Goal: Find contact information: Find contact information

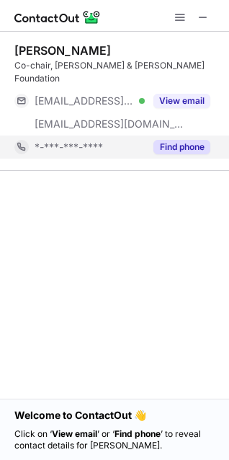
click at [174, 140] on button "Find phone" at bounding box center [182, 147] width 57 height 14
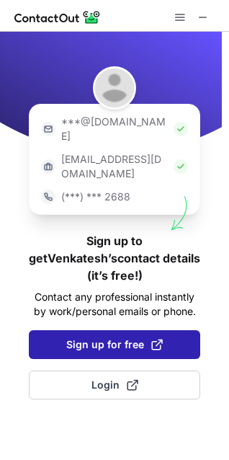
click at [100, 330] on button "Sign up for free" at bounding box center [115, 344] width 172 height 29
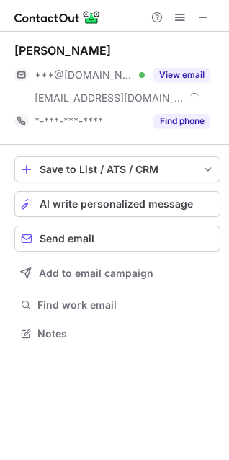
scroll to position [323, 229]
click at [216, 12] on div at bounding box center [114, 16] width 229 height 32
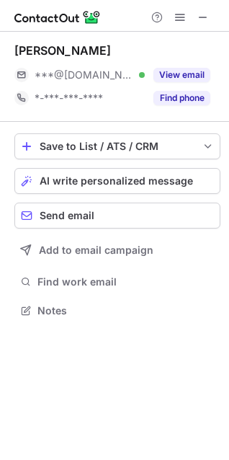
scroll to position [300, 229]
click at [196, 14] on button at bounding box center [203, 17] width 17 height 17
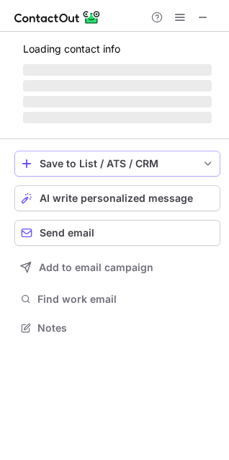
scroll to position [349, 229]
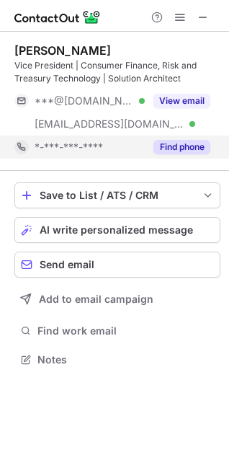
click at [186, 147] on button "Find phone" at bounding box center [182, 147] width 57 height 14
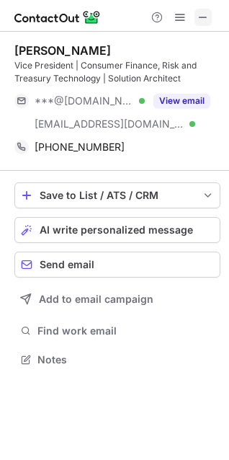
click at [204, 19] on span at bounding box center [204, 18] width 12 height 12
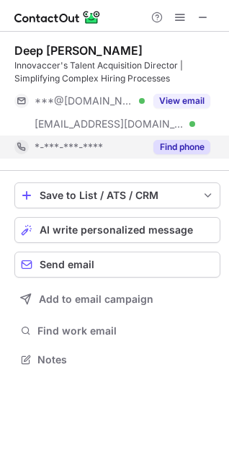
click at [173, 144] on button "Find phone" at bounding box center [182, 147] width 57 height 14
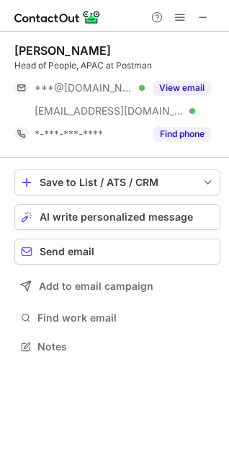
scroll to position [336, 229]
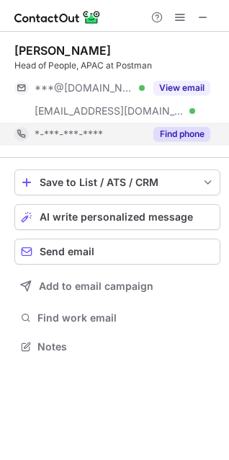
click at [177, 131] on button "Find phone" at bounding box center [182, 134] width 57 height 14
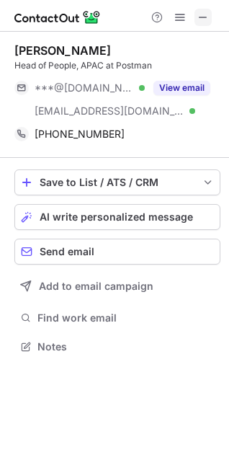
click at [200, 19] on span at bounding box center [204, 18] width 12 height 12
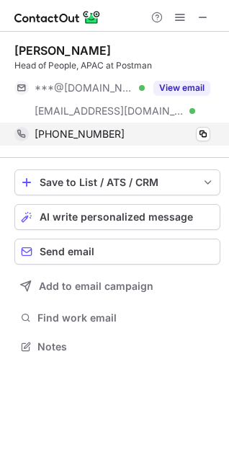
scroll to position [336, 229]
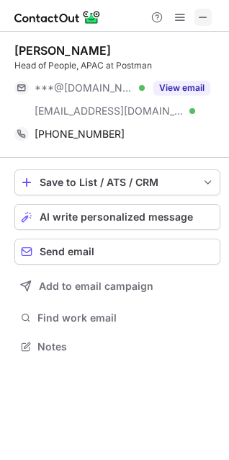
click at [200, 13] on span at bounding box center [204, 18] width 12 height 12
click at [210, 24] on button at bounding box center [203, 17] width 17 height 17
click at [195, 24] on button at bounding box center [203, 17] width 17 height 17
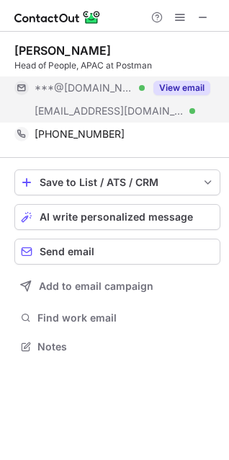
click at [184, 87] on button "View email" at bounding box center [182, 88] width 57 height 14
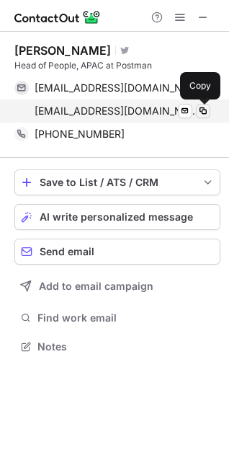
click at [201, 110] on span at bounding box center [204, 111] width 12 height 12
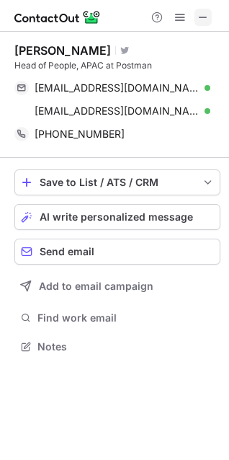
click at [206, 19] on span at bounding box center [204, 18] width 12 height 12
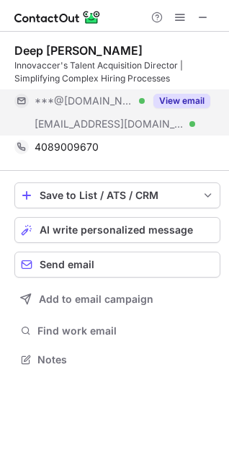
click at [169, 98] on button "View email" at bounding box center [182, 101] width 57 height 14
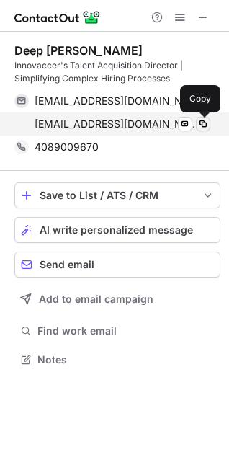
click at [198, 118] on span at bounding box center [204, 124] width 12 height 12
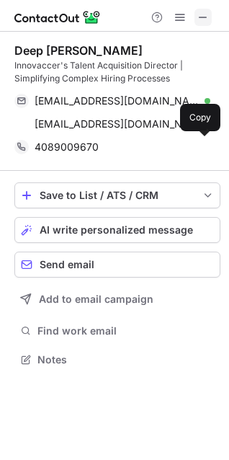
click at [210, 16] on button at bounding box center [203, 17] width 17 height 17
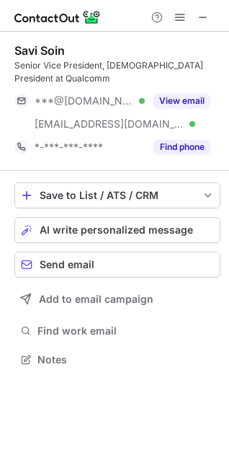
scroll to position [349, 229]
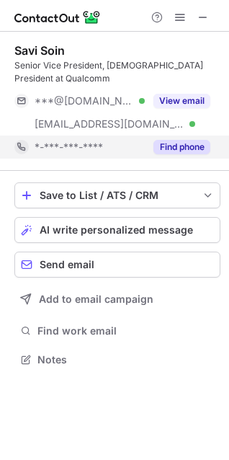
click at [169, 143] on button "Find phone" at bounding box center [182, 147] width 57 height 14
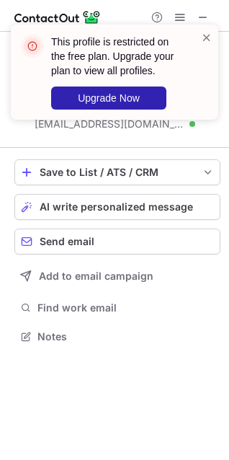
scroll to position [326, 229]
click at [200, 30] on div "This profile is restricted on the free plan. Upgrade your plan to view all prof…" at bounding box center [109, 72] width 185 height 84
click at [202, 35] on span at bounding box center [207, 37] width 12 height 14
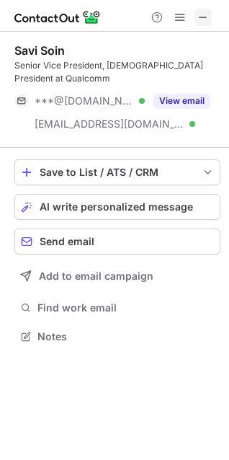
click at [201, 12] on span at bounding box center [204, 18] width 12 height 12
